Goal: Transaction & Acquisition: Download file/media

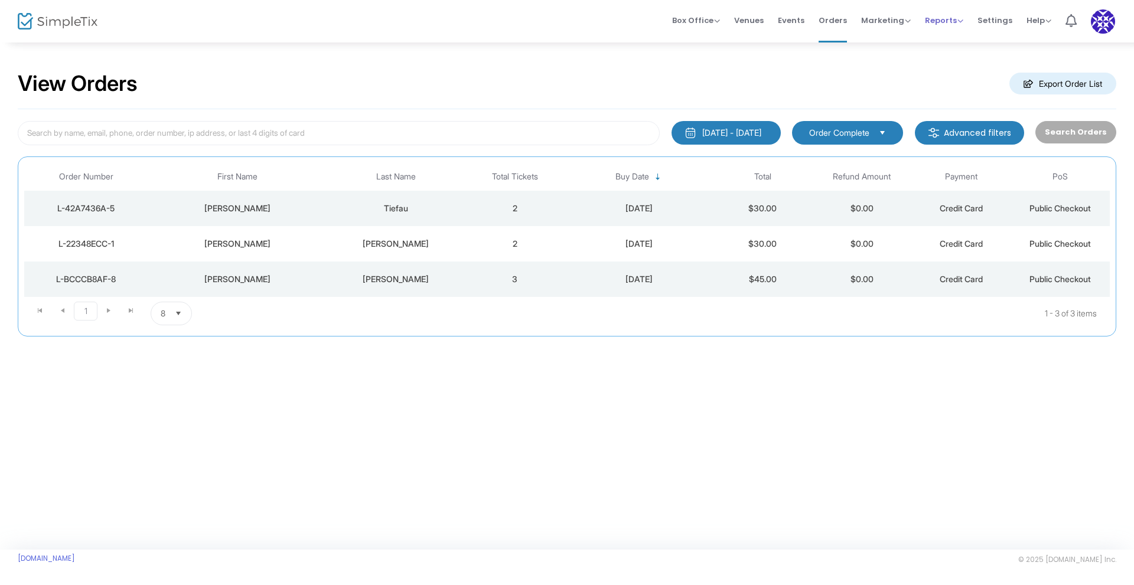
click at [942, 22] on span "Reports" at bounding box center [944, 20] width 38 height 11
click at [946, 61] on li "Sales Reports" at bounding box center [963, 62] width 77 height 23
click at [164, 314] on span "8" at bounding box center [163, 314] width 5 height 12
click at [169, 414] on span "100" at bounding box center [167, 409] width 13 height 12
click at [636, 175] on span "Buy Date" at bounding box center [633, 177] width 34 height 10
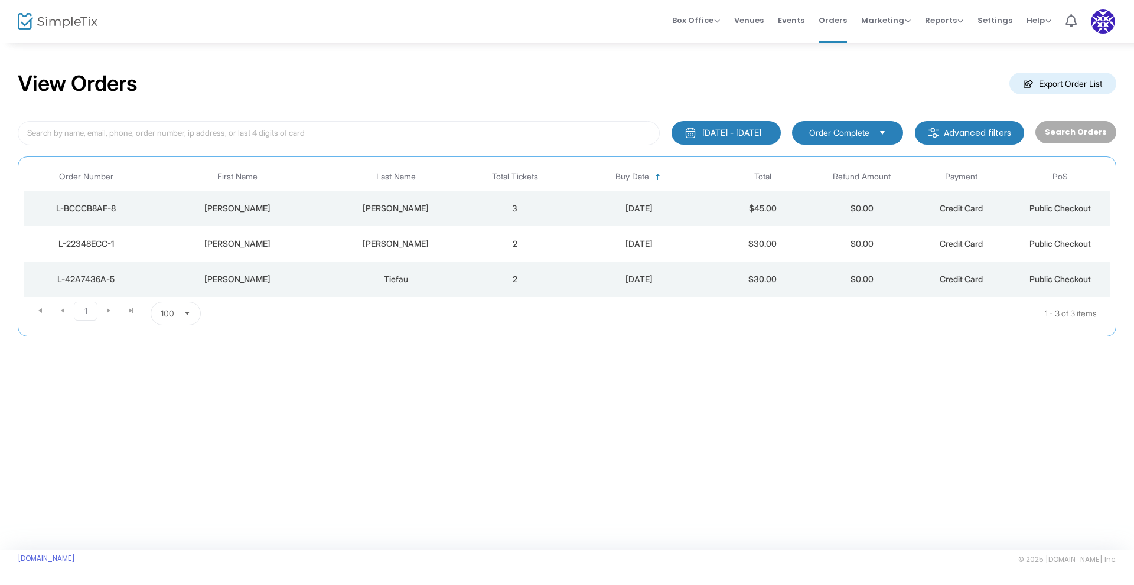
click at [636, 175] on span "Buy Date" at bounding box center [633, 177] width 34 height 10
click at [930, 19] on span "Reports" at bounding box center [944, 20] width 38 height 11
click at [948, 63] on li "Sales Reports" at bounding box center [963, 62] width 77 height 23
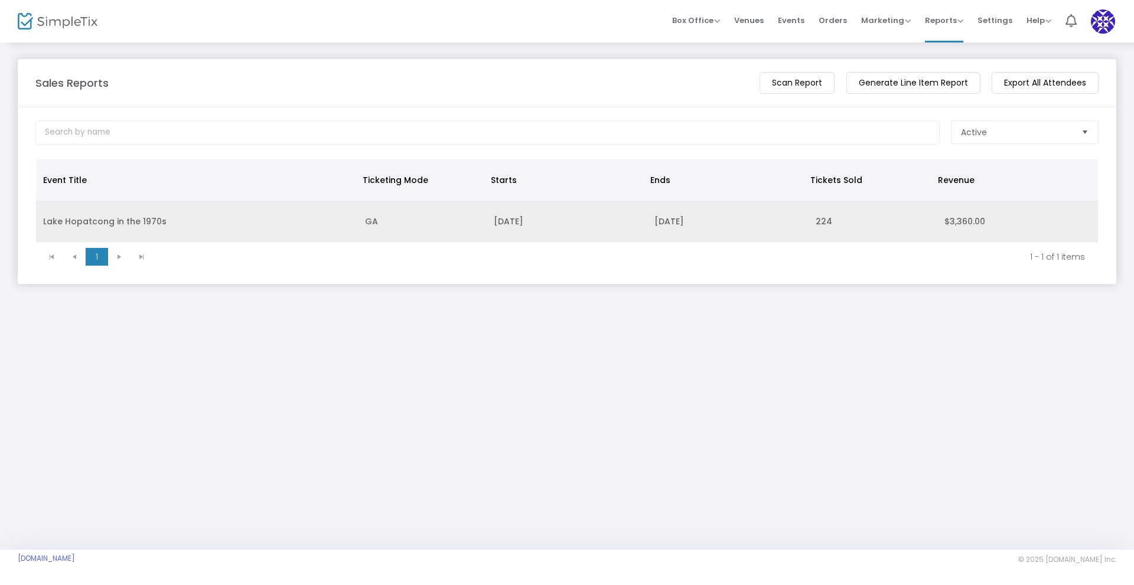
click at [668, 222] on td "[DATE]" at bounding box center [727, 222] width 161 height 42
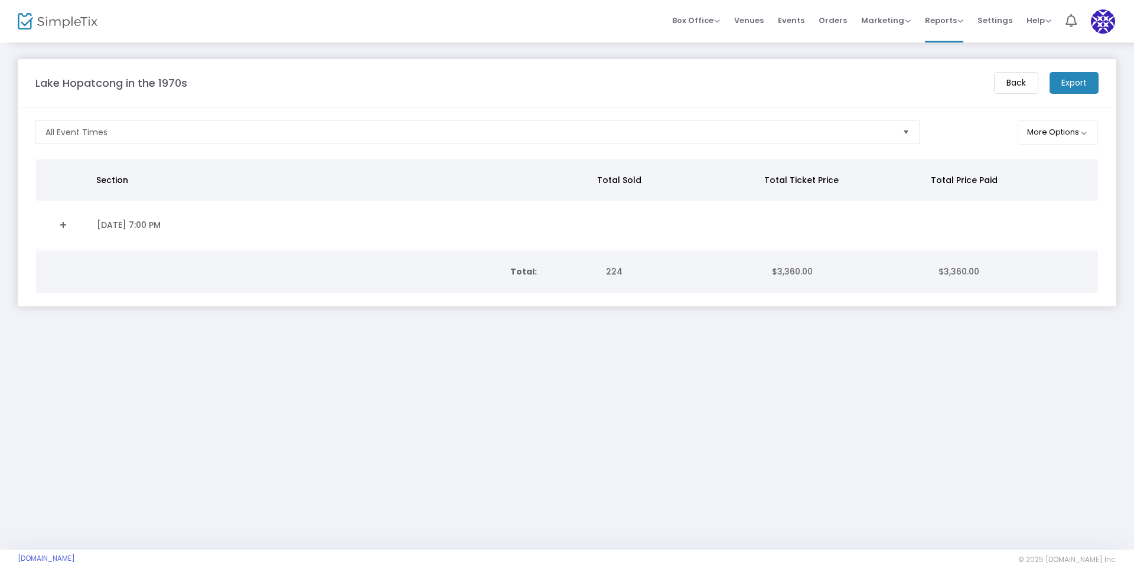
click at [606, 272] on span "224" at bounding box center [614, 272] width 17 height 12
click at [1018, 134] on button "More Options" at bounding box center [1058, 133] width 81 height 24
click at [948, 23] on span "Reports" at bounding box center [944, 20] width 38 height 11
click at [946, 95] on li "Download" at bounding box center [963, 85] width 77 height 23
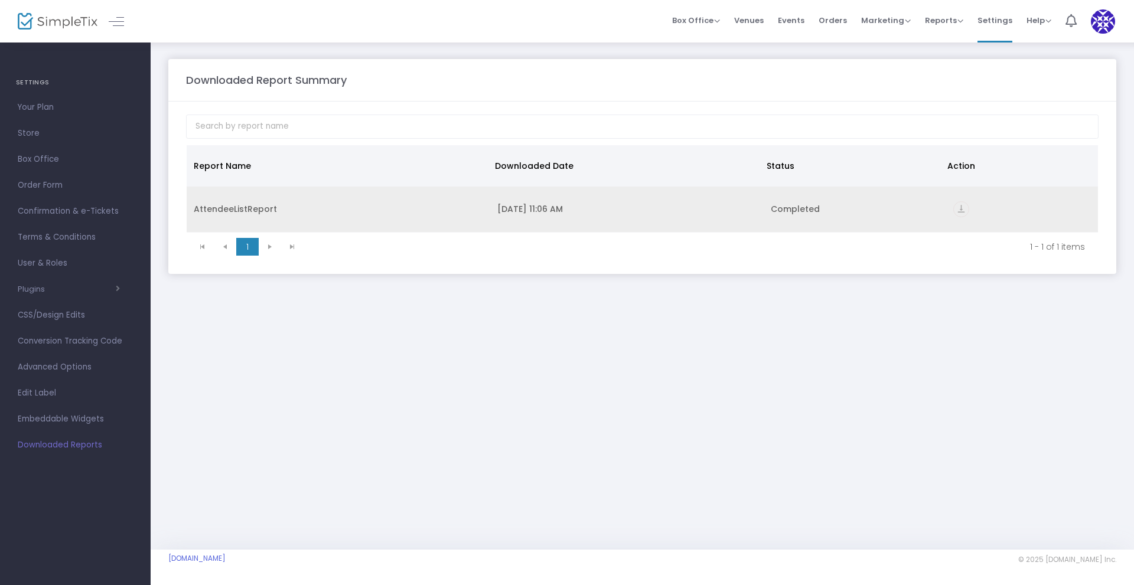
click at [211, 206] on div "AttendeeListReport" at bounding box center [338, 209] width 289 height 12
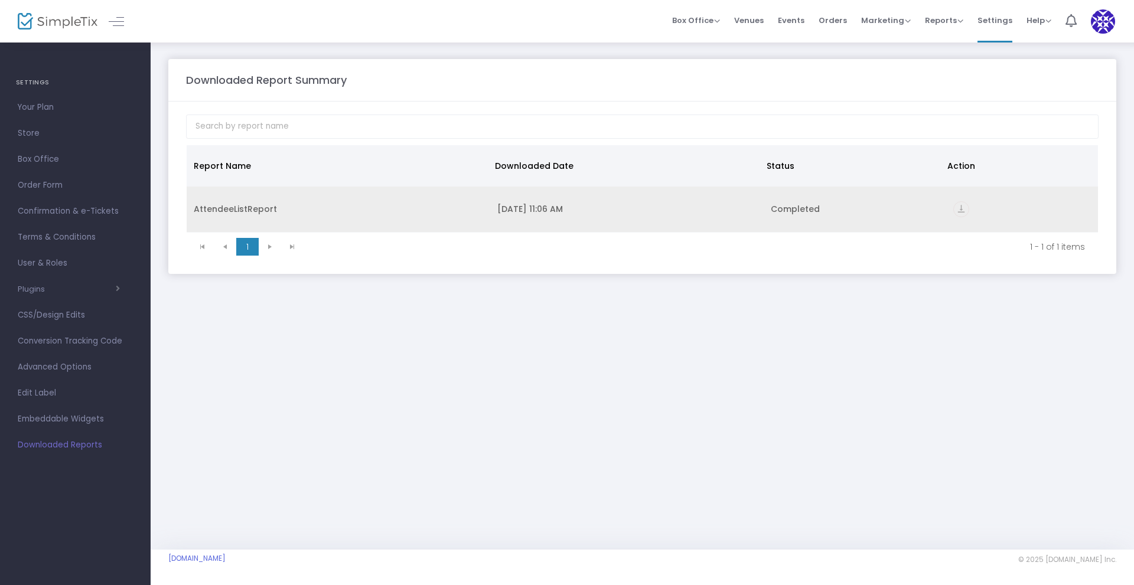
click at [958, 206] on icon "vertical_align_bottom" at bounding box center [962, 209] width 16 height 16
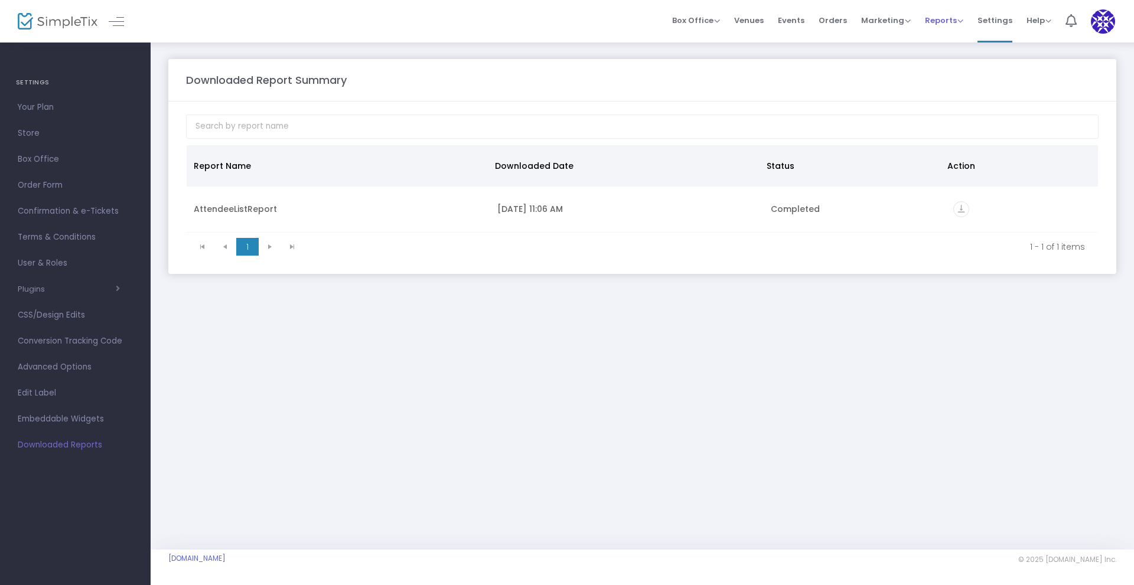
click at [949, 18] on span "Reports" at bounding box center [944, 20] width 38 height 11
click at [786, 21] on span "Events" at bounding box center [791, 20] width 27 height 30
